Goal: Information Seeking & Learning: Learn about a topic

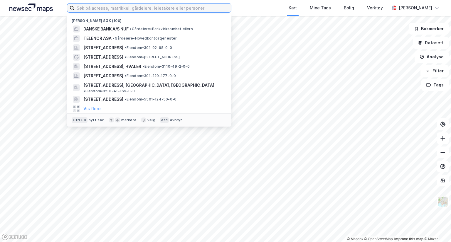
click at [86, 4] on input at bounding box center [152, 8] width 157 height 9
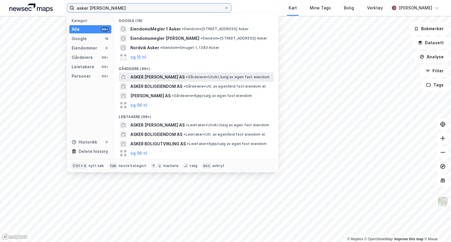
type input "asker [PERSON_NAME]"
click at [135, 77] on span "ASKER [PERSON_NAME] AS" at bounding box center [157, 77] width 54 height 7
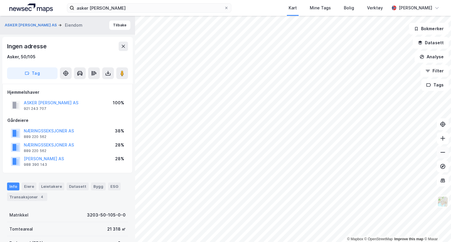
click at [444, 152] on icon at bounding box center [443, 153] width 6 height 6
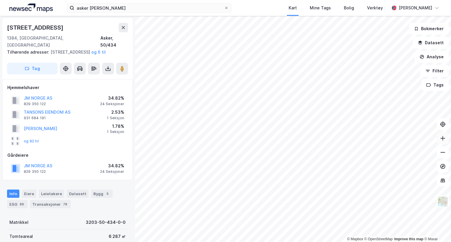
click at [442, 136] on icon at bounding box center [442, 138] width 1 height 5
click at [446, 152] on button at bounding box center [443, 153] width 12 height 12
click at [443, 140] on icon at bounding box center [443, 139] width 6 height 6
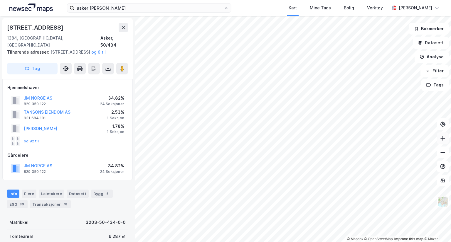
click at [443, 140] on icon at bounding box center [443, 139] width 6 height 6
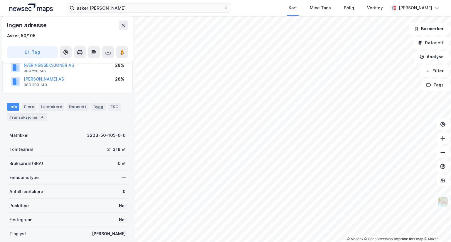
scroll to position [83, 0]
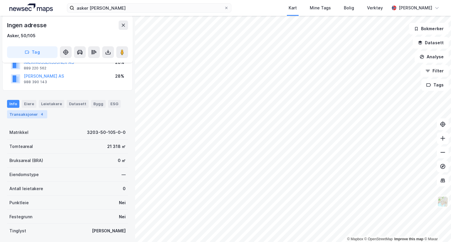
click at [24, 112] on div "Transaksjoner 4" at bounding box center [27, 114] width 40 height 8
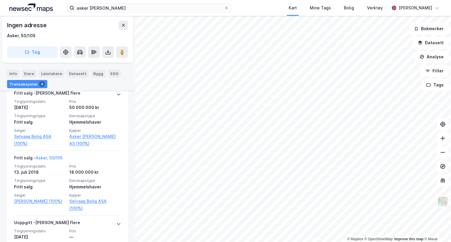
scroll to position [282, 0]
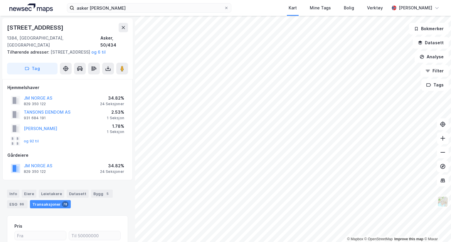
scroll to position [83, 0]
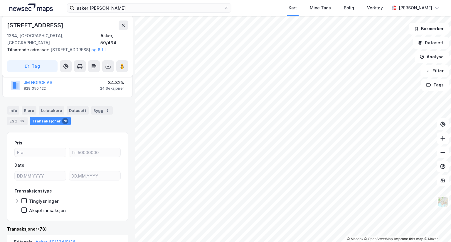
click at [47, 121] on div "Transaksjoner 78" at bounding box center [50, 121] width 41 height 8
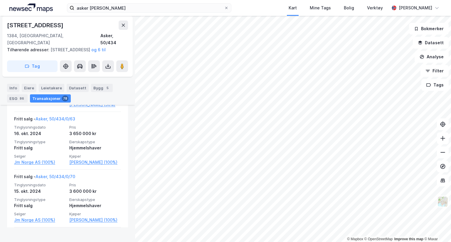
scroll to position [2648, 0]
